Goal: Find contact information: Find contact information

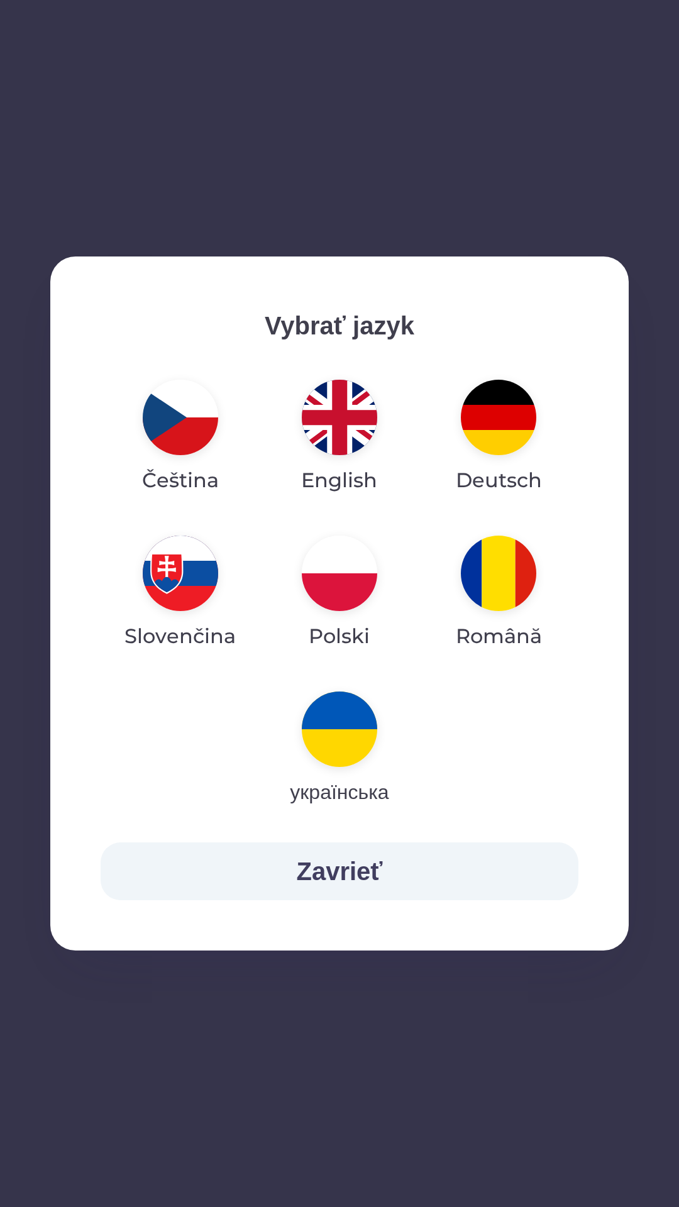
click at [499, 436] on img "button" at bounding box center [498, 417] width 75 height 75
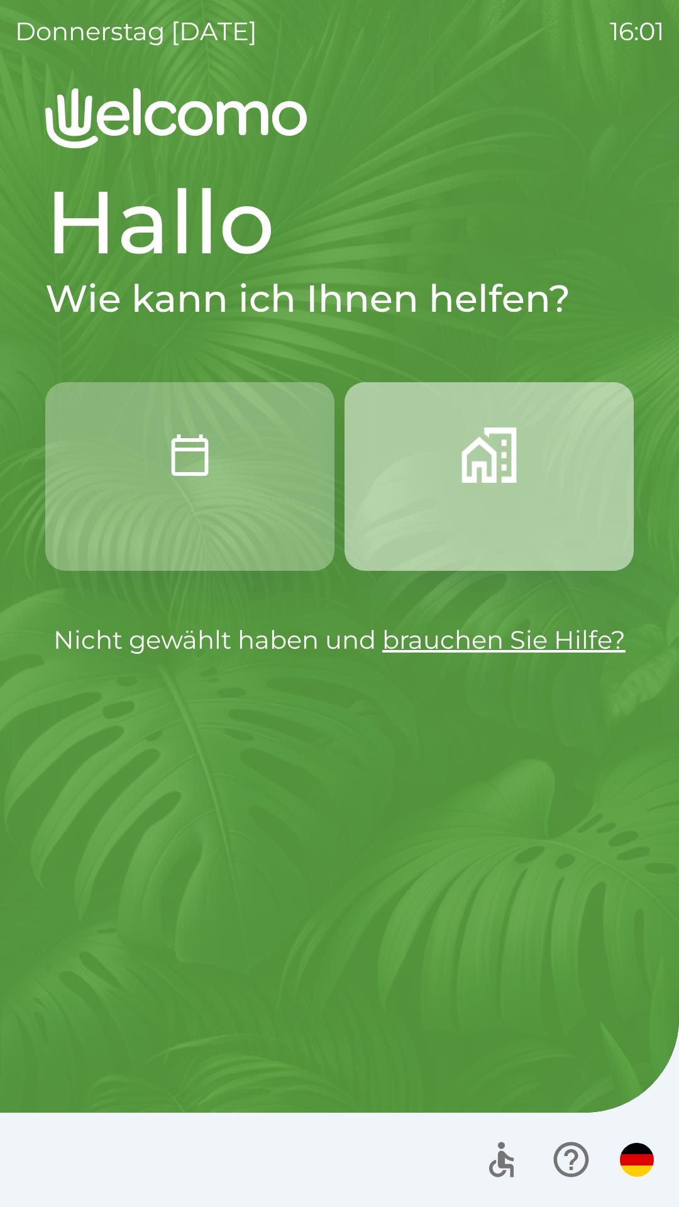
click at [474, 483] on button "button" at bounding box center [489, 476] width 289 height 189
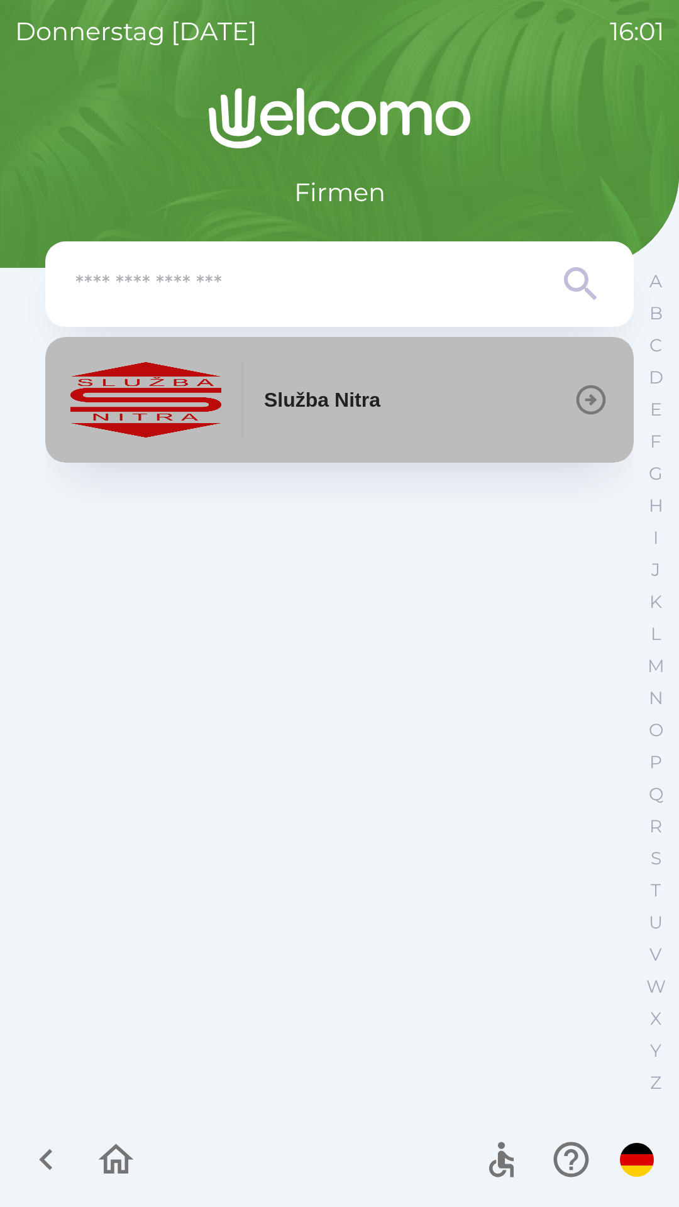
click at [219, 399] on img "button" at bounding box center [145, 399] width 151 height 75
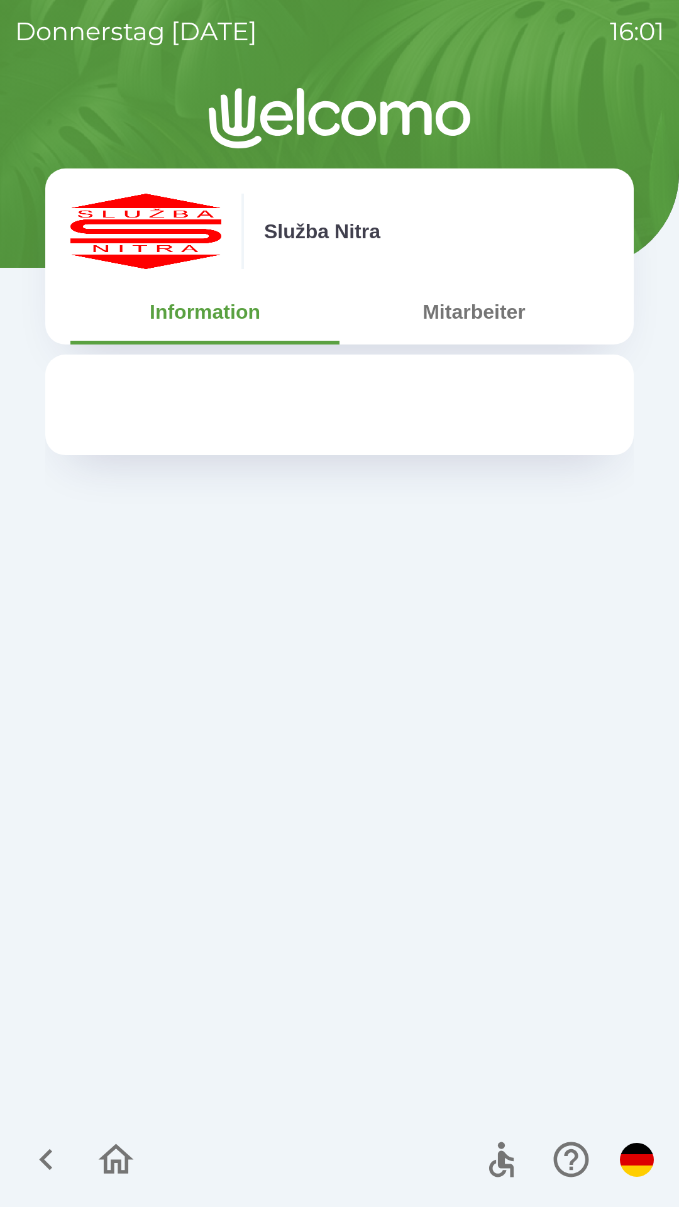
click at [437, 311] on button "Mitarbeiter" at bounding box center [474, 311] width 269 height 45
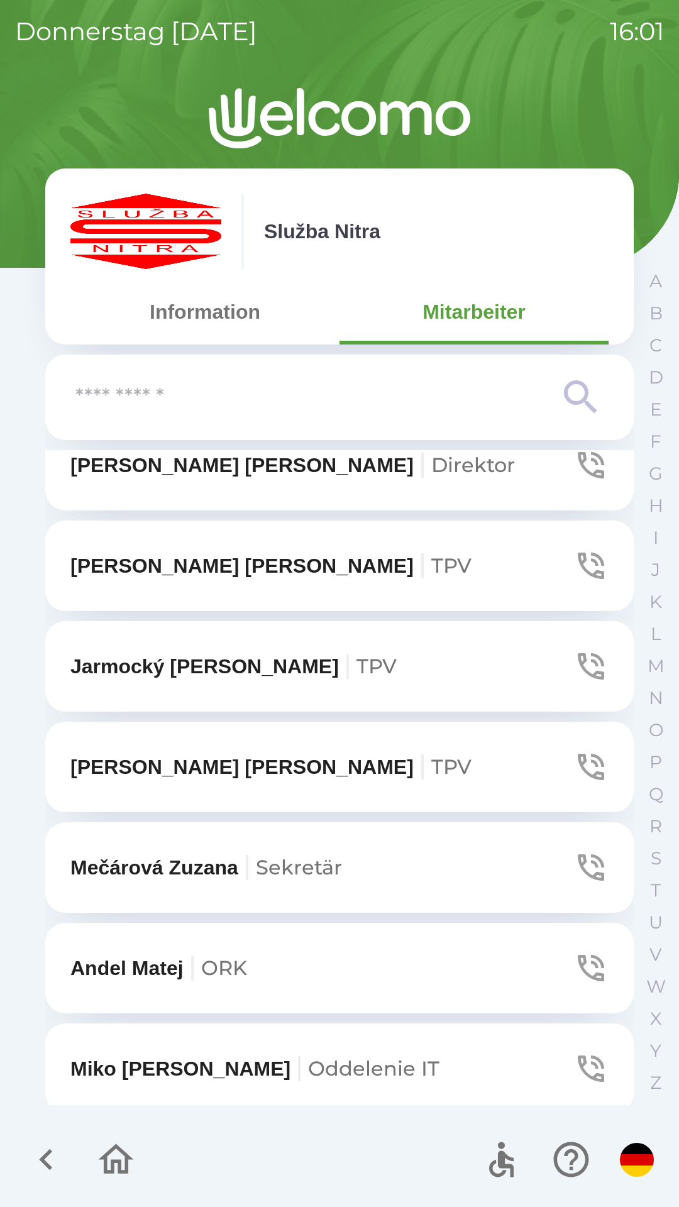
scroll to position [3827, 0]
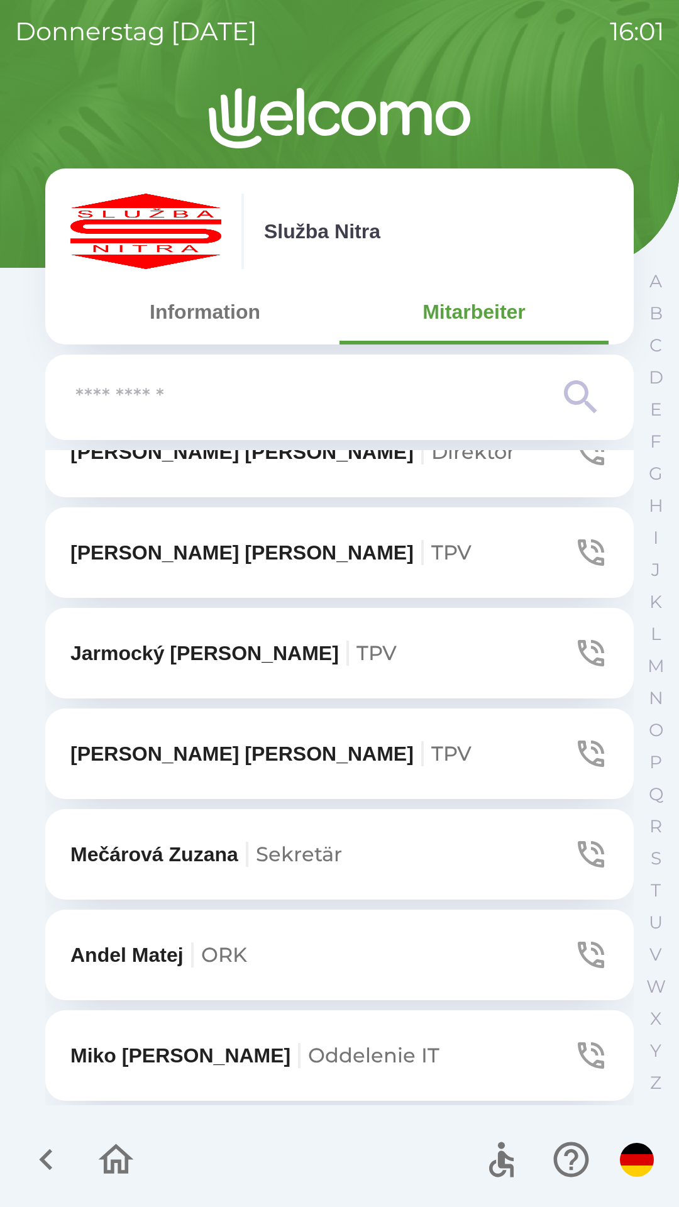
click at [131, 407] on input "text" at bounding box center [314, 397] width 478 height 35
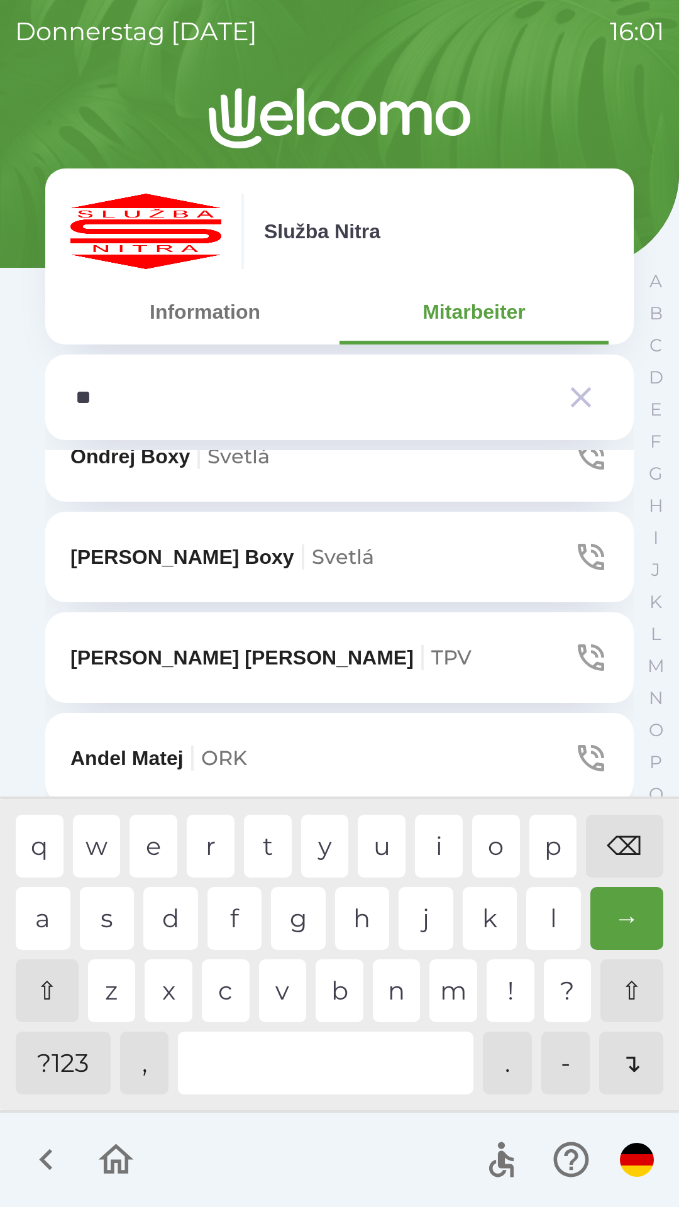
scroll to position [0, 0]
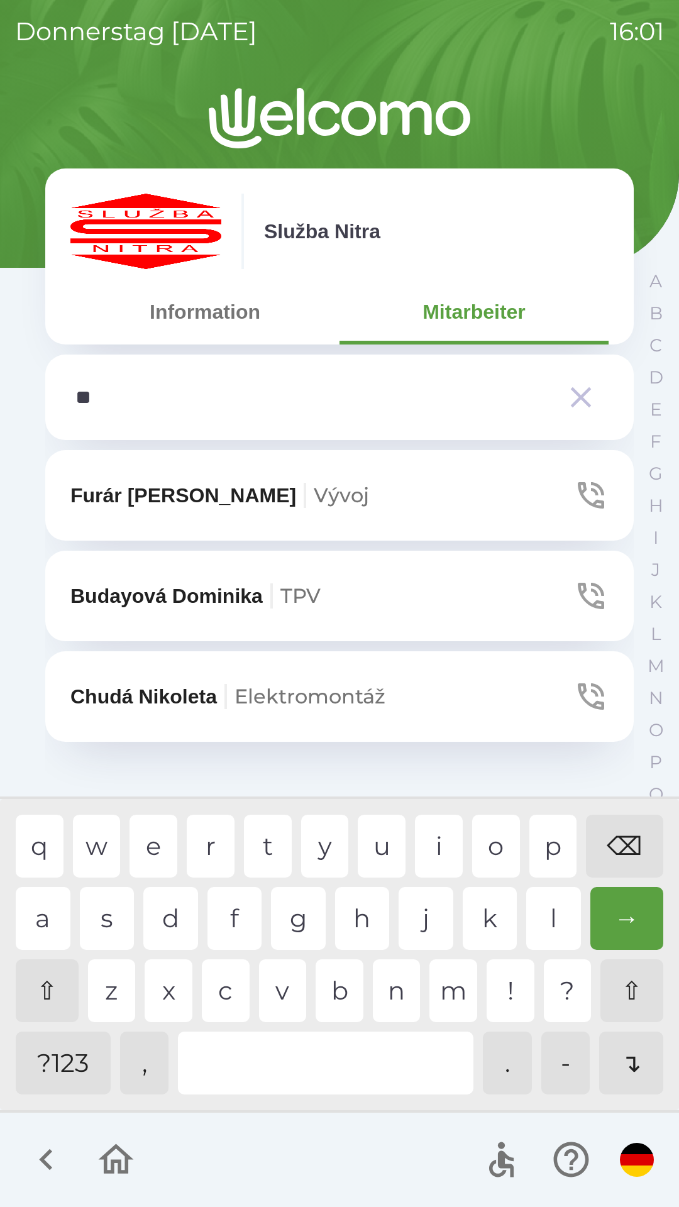
type input "***"
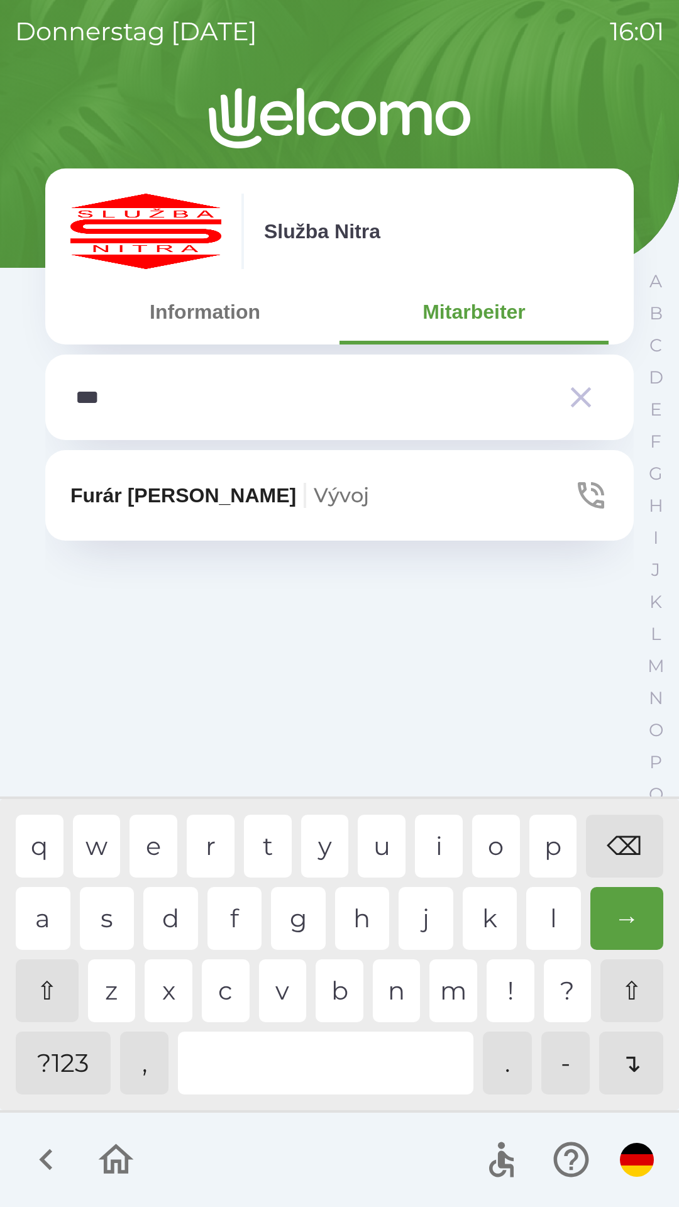
click at [281, 1006] on div "v" at bounding box center [283, 991] width 48 height 63
click at [140, 496] on p "[PERSON_NAME]" at bounding box center [219, 495] width 299 height 30
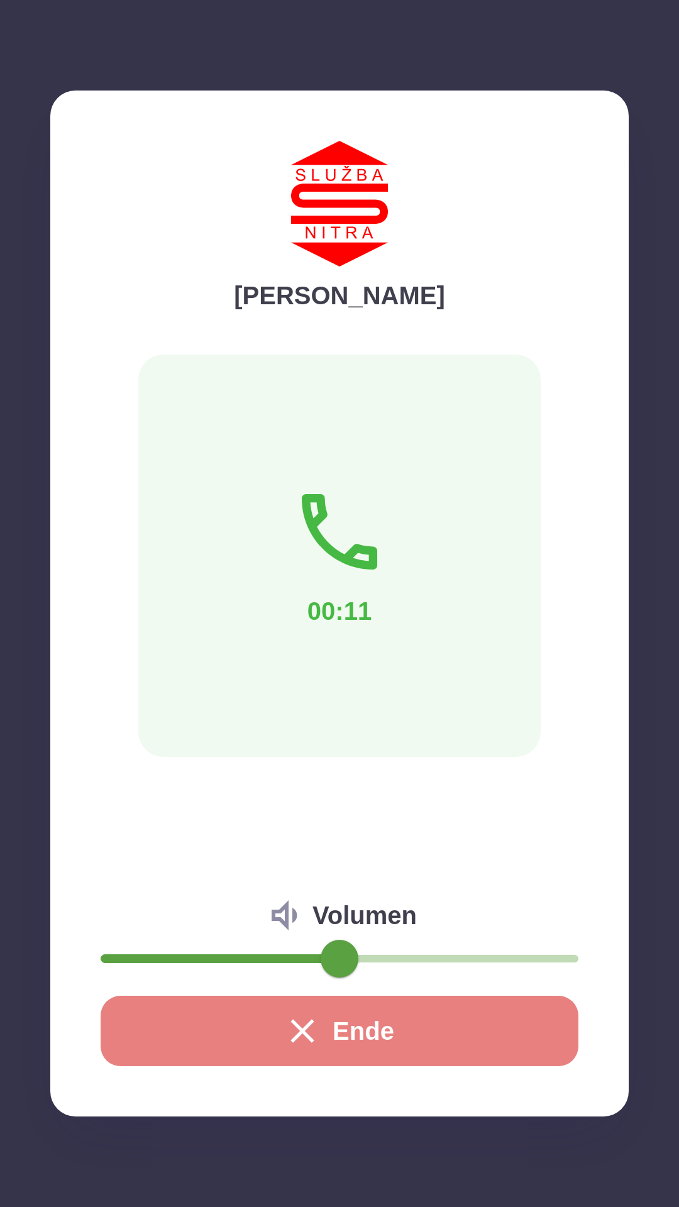
click at [321, 1026] on button "Ende" at bounding box center [340, 1031] width 478 height 70
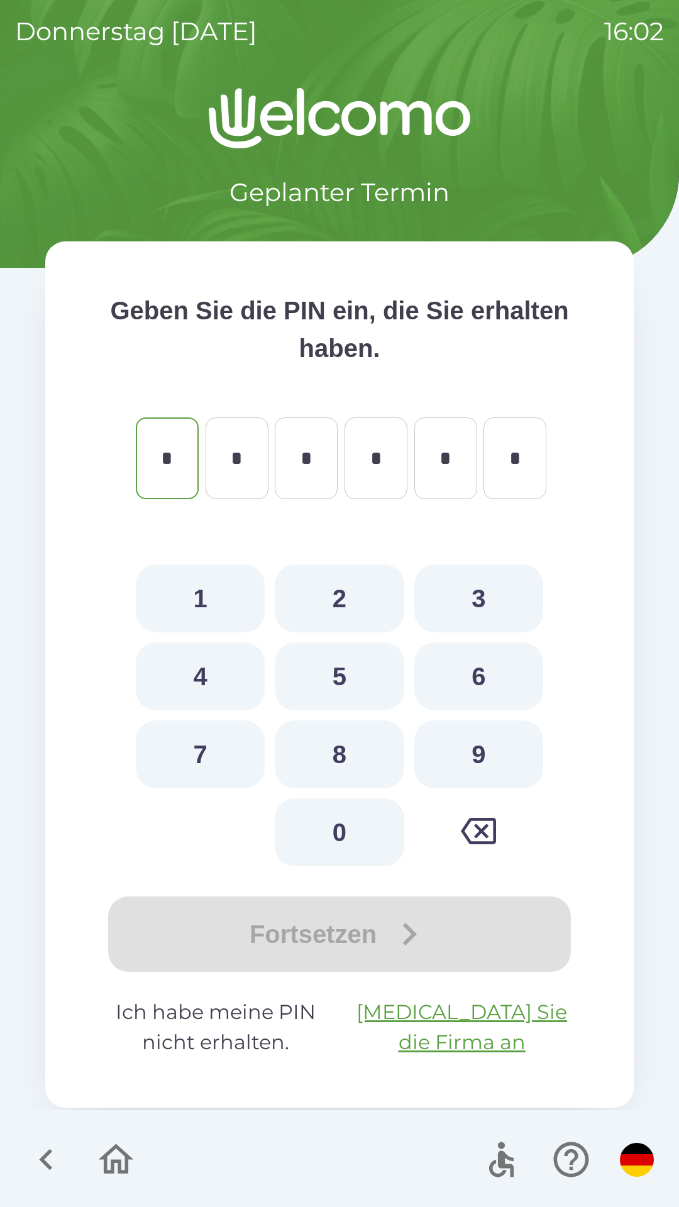
click at [253, 1025] on p "Ich habe meine PIN nicht erhalten. [MEDICAL_DATA] Sie die Firma an" at bounding box center [340, 1027] width 488 height 60
click at [52, 1155] on icon "button" at bounding box center [46, 1160] width 42 height 42
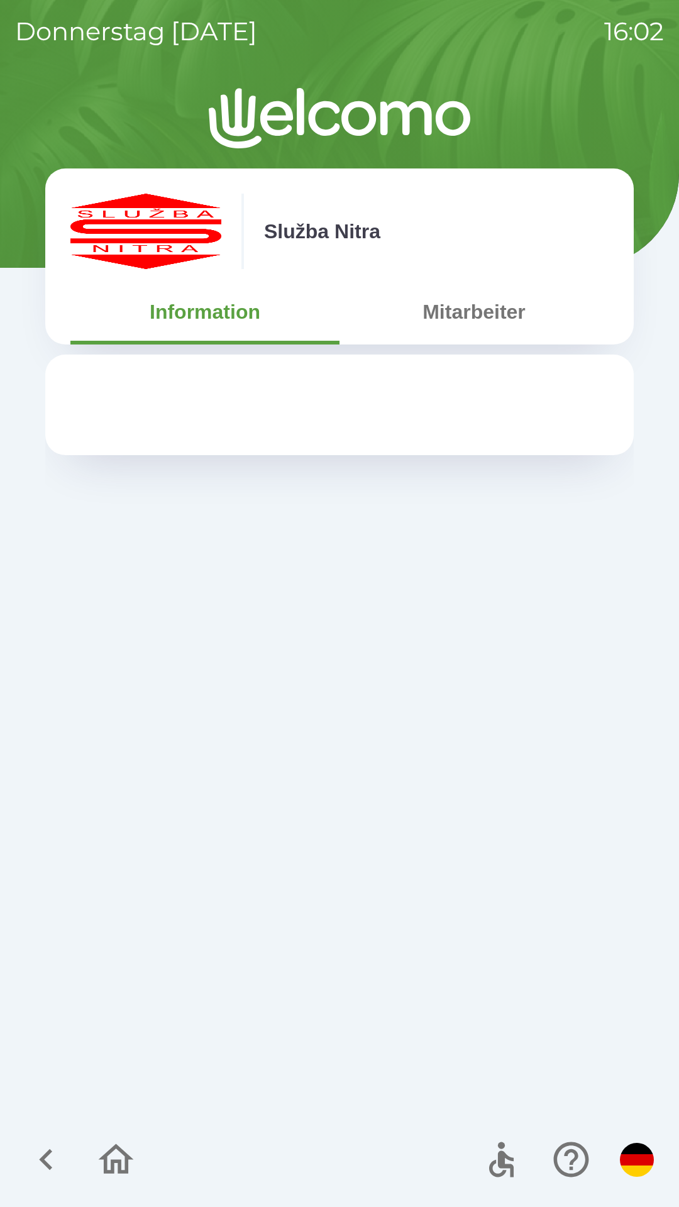
click at [456, 309] on button "Mitarbeiter" at bounding box center [474, 311] width 269 height 45
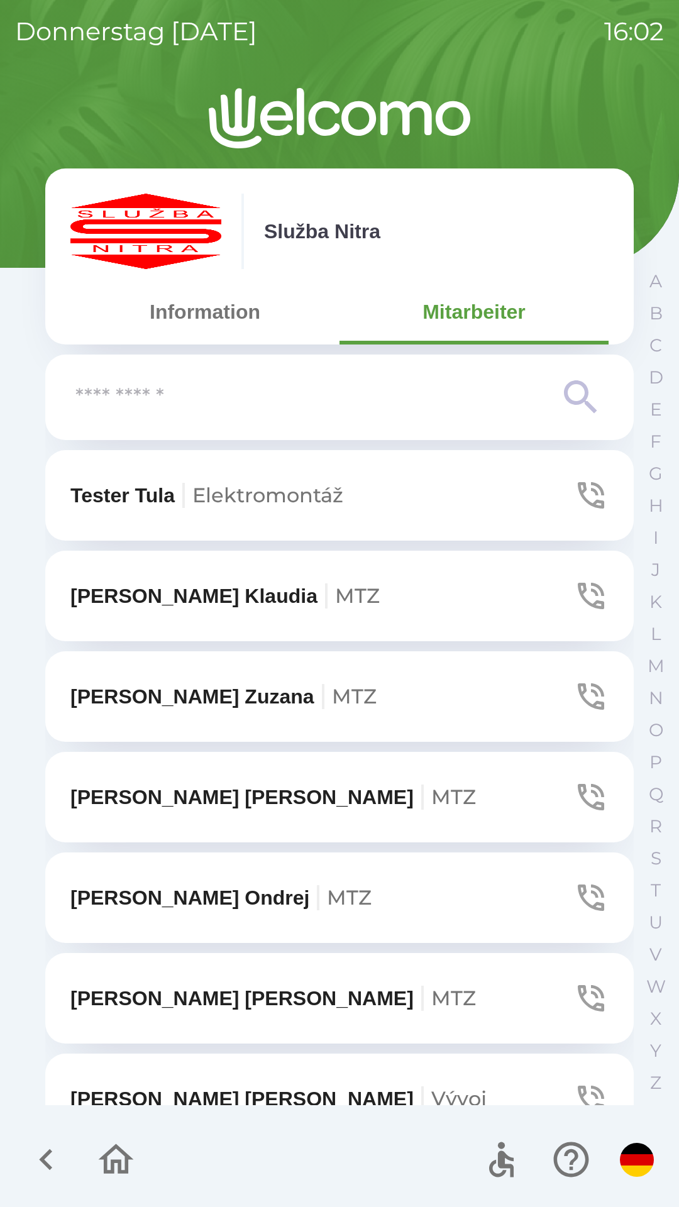
click at [141, 394] on input "text" at bounding box center [314, 397] width 478 height 35
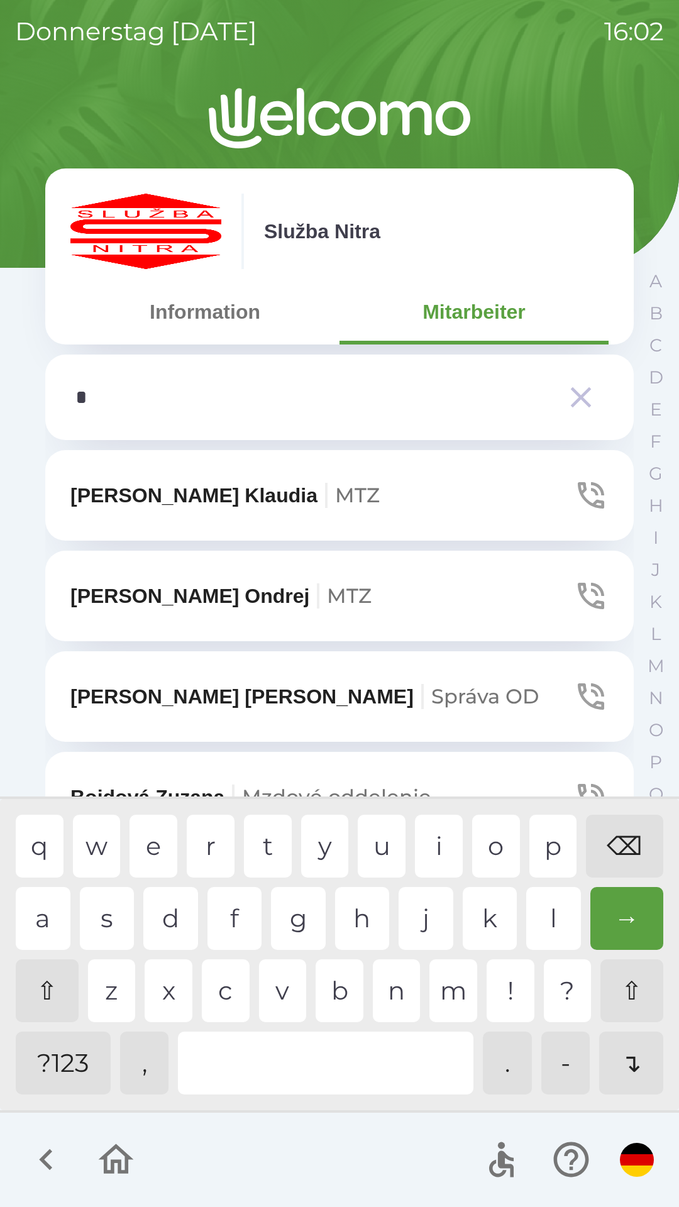
click at [177, 927] on div "d" at bounding box center [170, 918] width 55 height 63
type input "**"
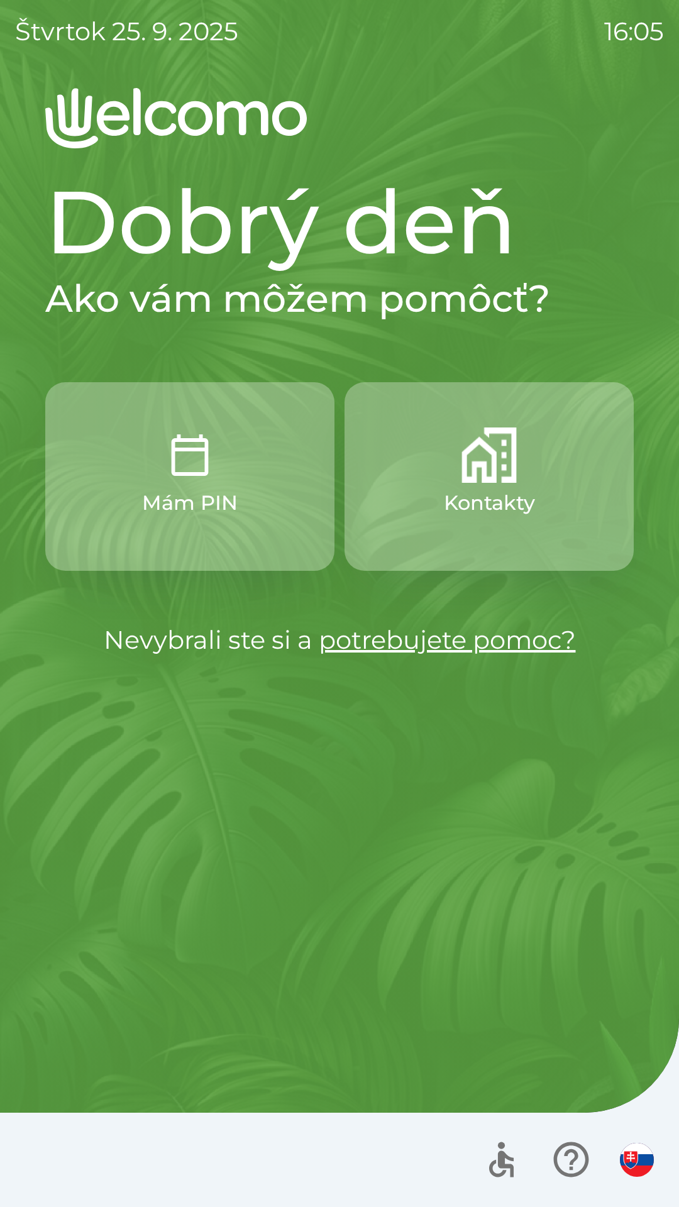
click at [527, 488] on p "Kontakty" at bounding box center [489, 503] width 91 height 30
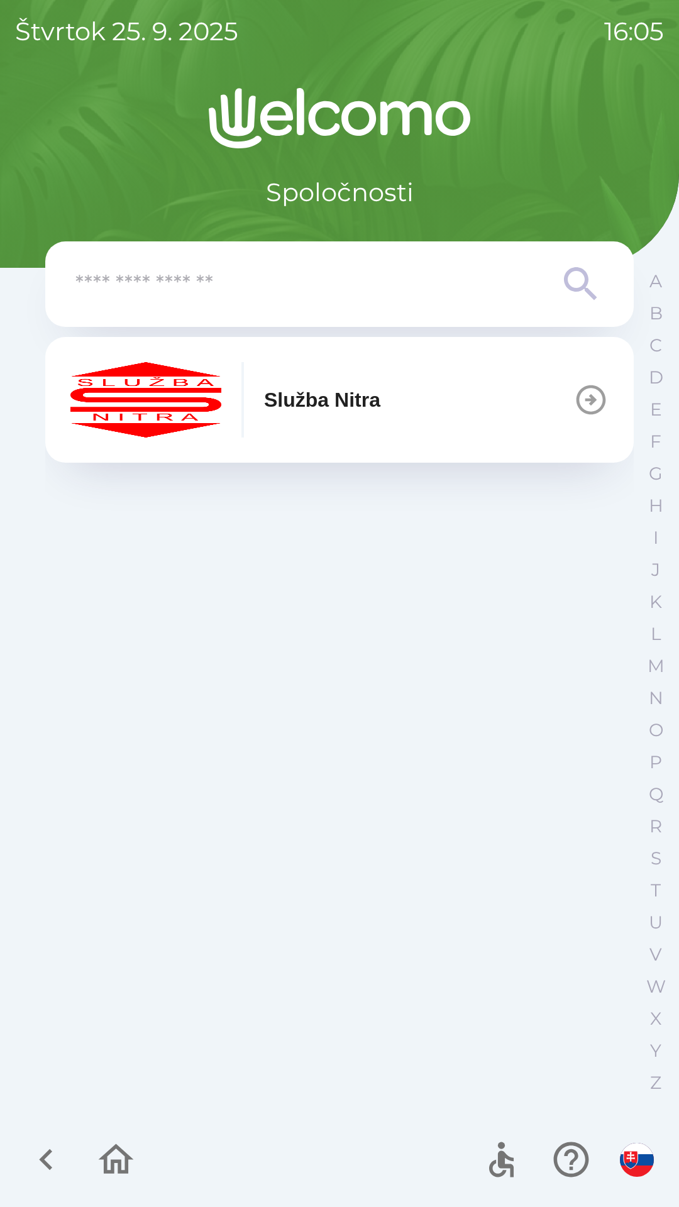
click at [472, 406] on button "Služba Nitra" at bounding box center [339, 400] width 589 height 126
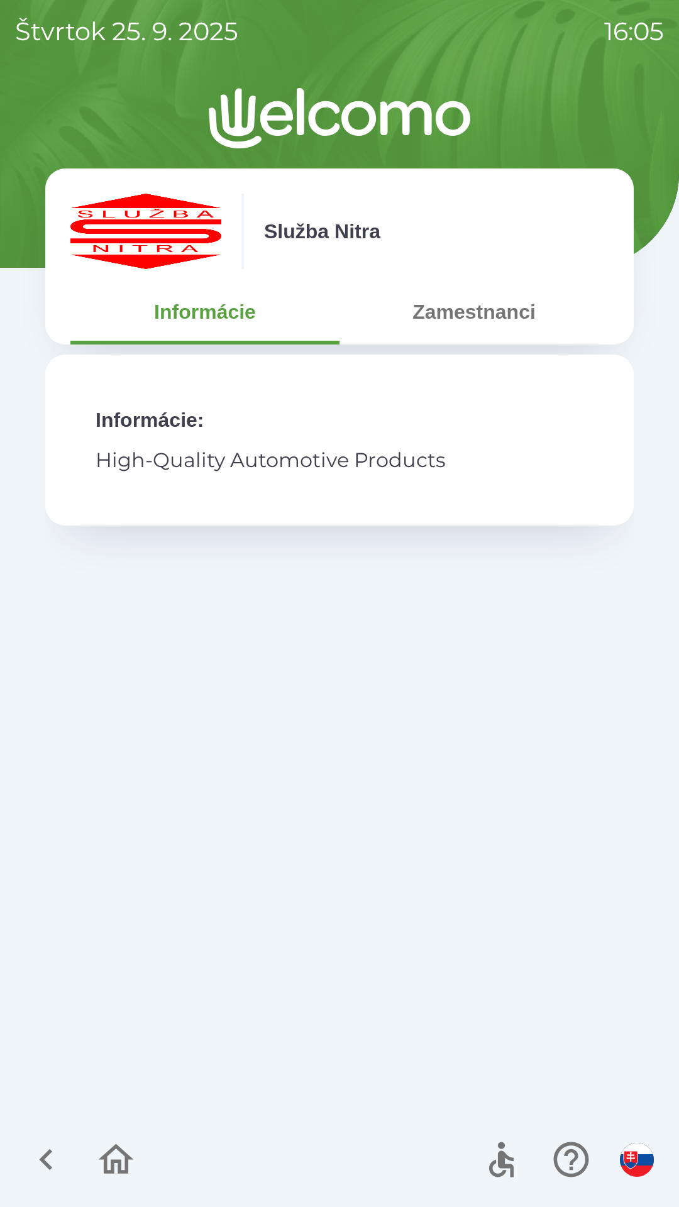
click at [513, 322] on button "Zamestnanci" at bounding box center [474, 311] width 269 height 45
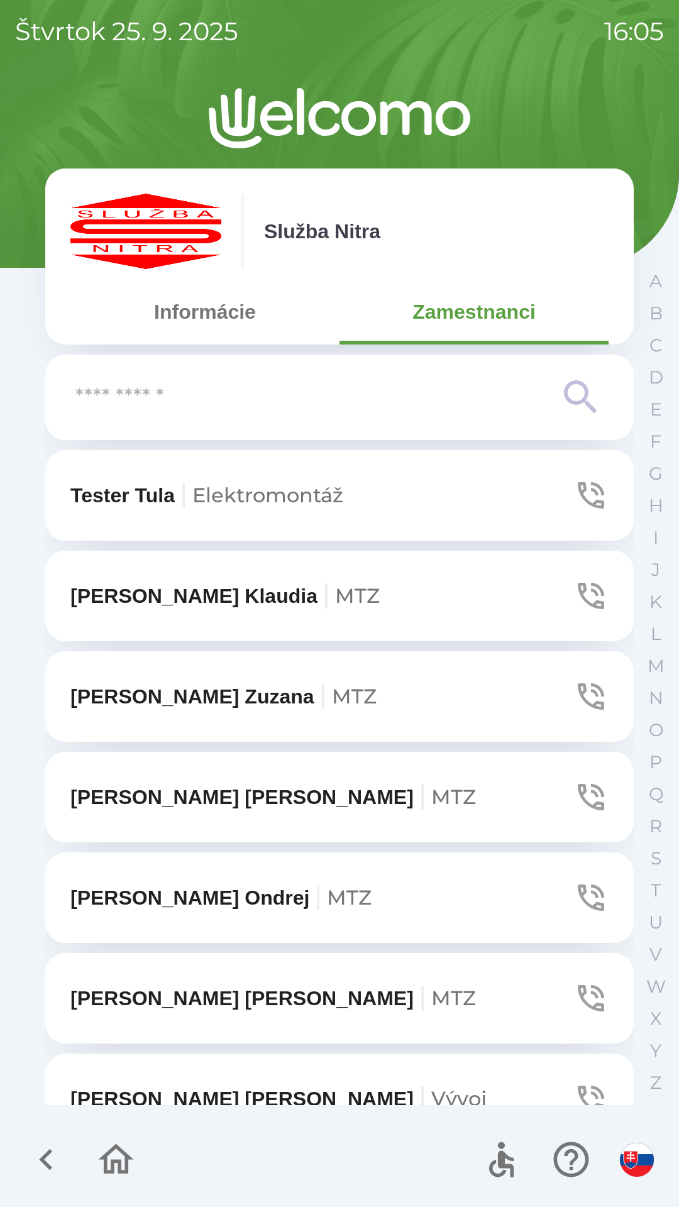
click at [423, 396] on input "text" at bounding box center [314, 397] width 478 height 35
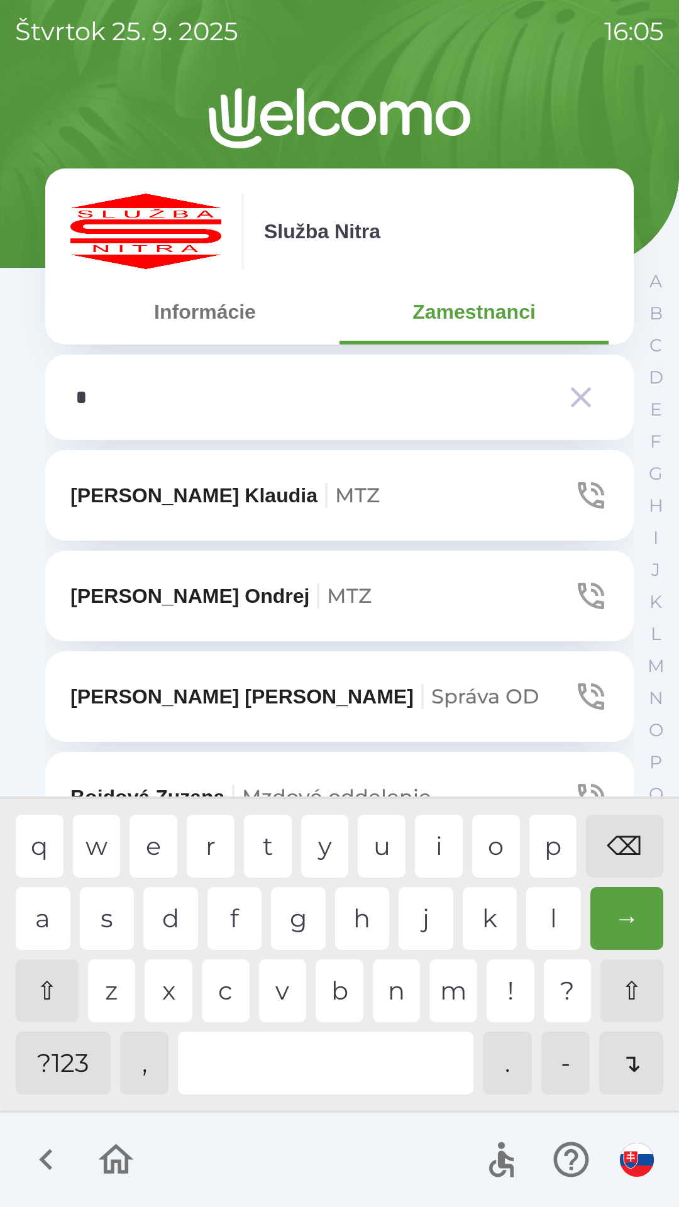
click at [192, 921] on div "d" at bounding box center [170, 918] width 55 height 63
type input "**"
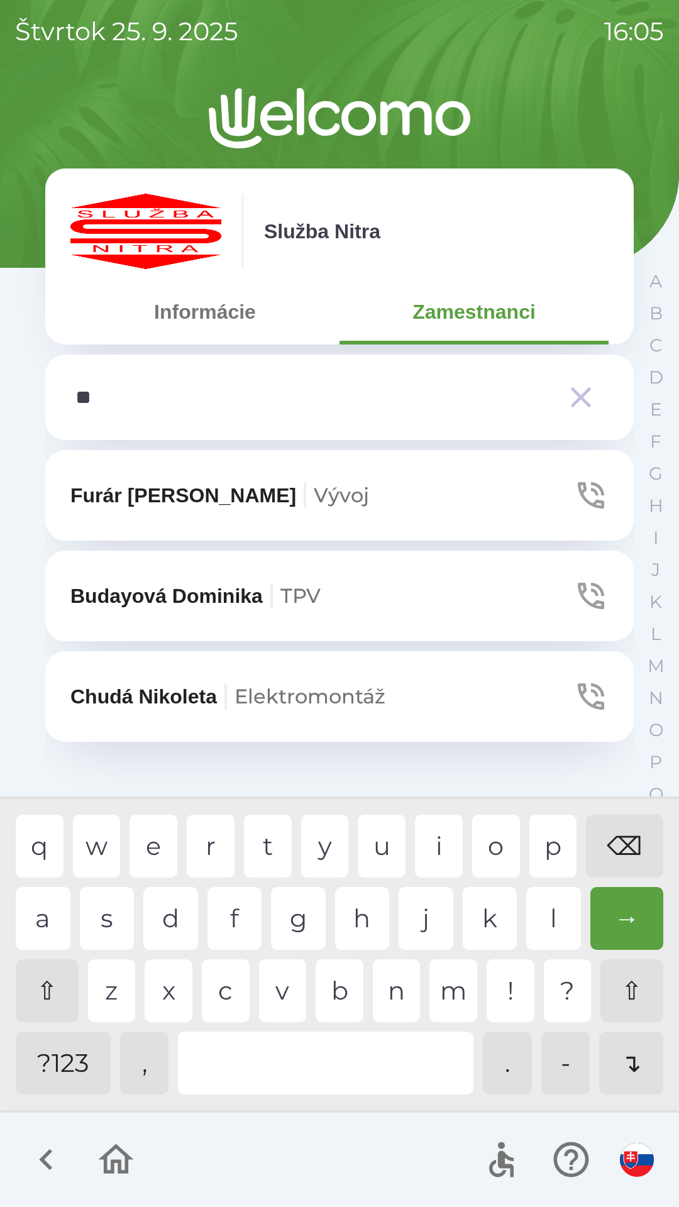
click at [59, 923] on div "a" at bounding box center [43, 918] width 55 height 63
click at [214, 511] on button "[PERSON_NAME]" at bounding box center [339, 495] width 589 height 91
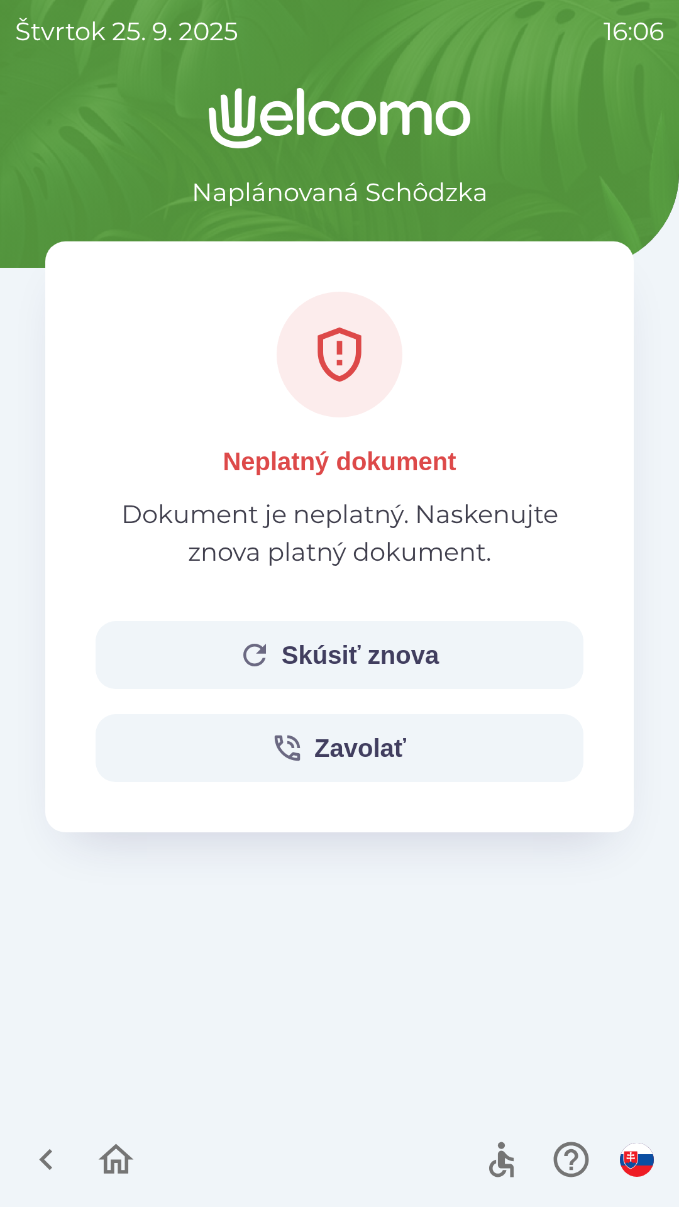
click at [391, 643] on button "Skúsiť znova" at bounding box center [340, 655] width 488 height 68
